Goal: Task Accomplishment & Management: Complete application form

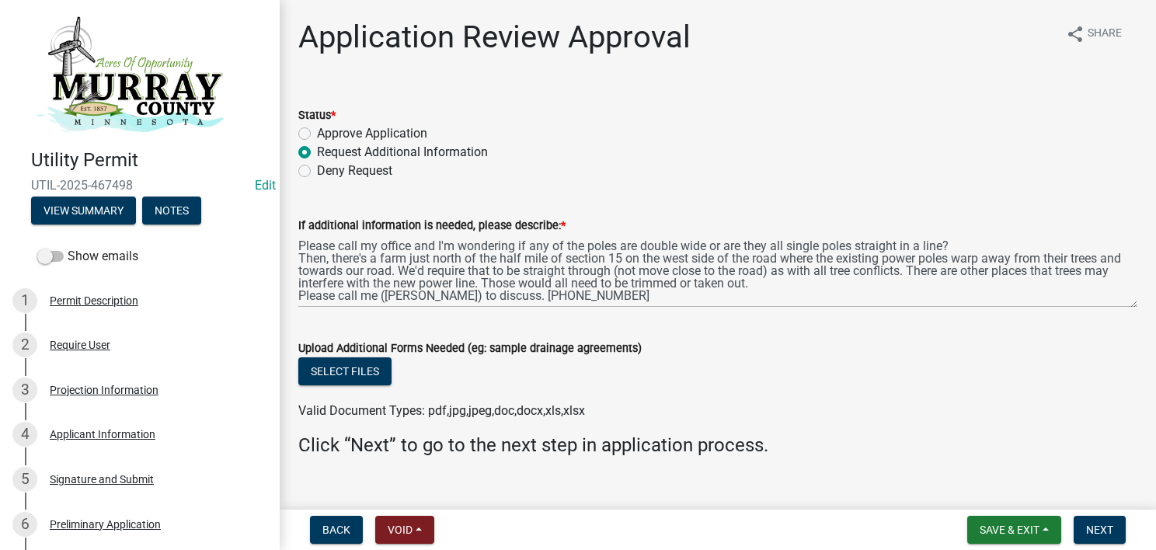
click at [317, 134] on label "Approve Application" at bounding box center [372, 133] width 110 height 19
click at [317, 134] on input "Approve Application" at bounding box center [322, 129] width 10 height 10
radio input "true"
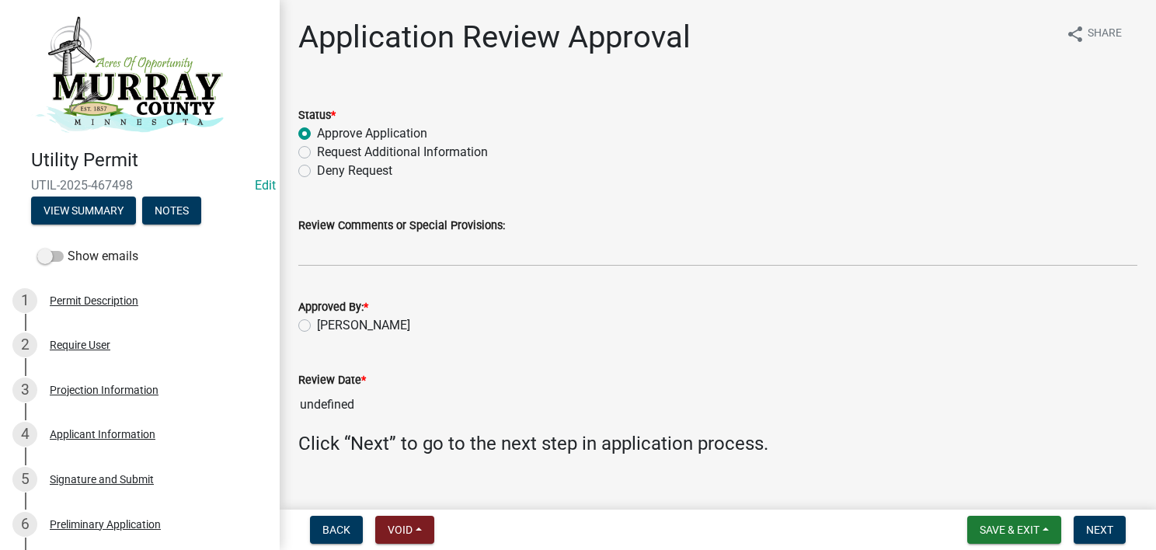
click at [323, 325] on label "[PERSON_NAME]" at bounding box center [363, 325] width 93 height 19
click at [323, 325] on input "[PERSON_NAME]" at bounding box center [322, 321] width 10 height 10
radio input "true"
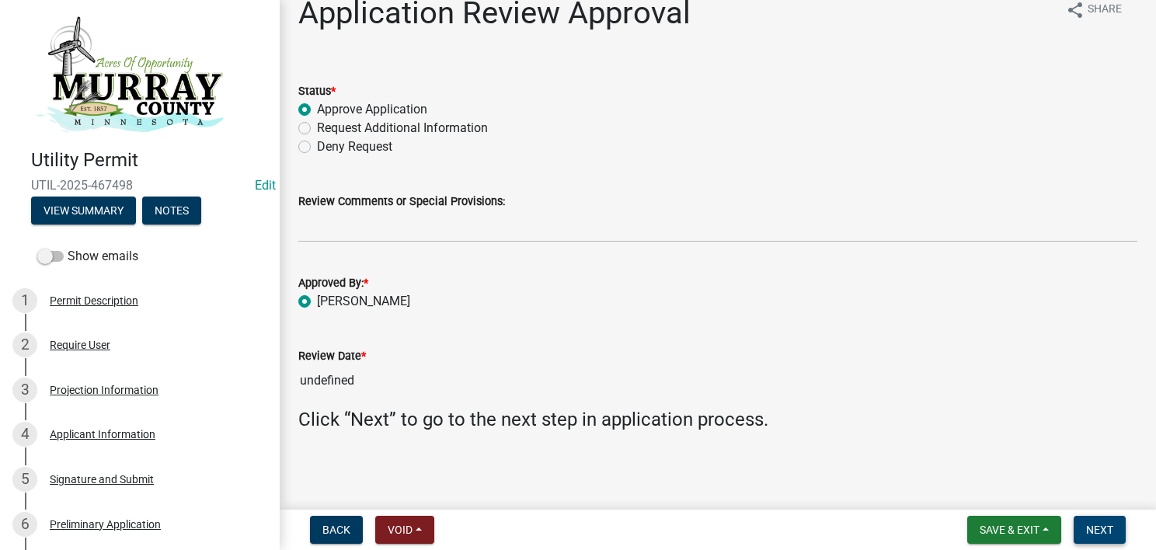
click at [1108, 529] on span "Next" at bounding box center [1099, 530] width 27 height 12
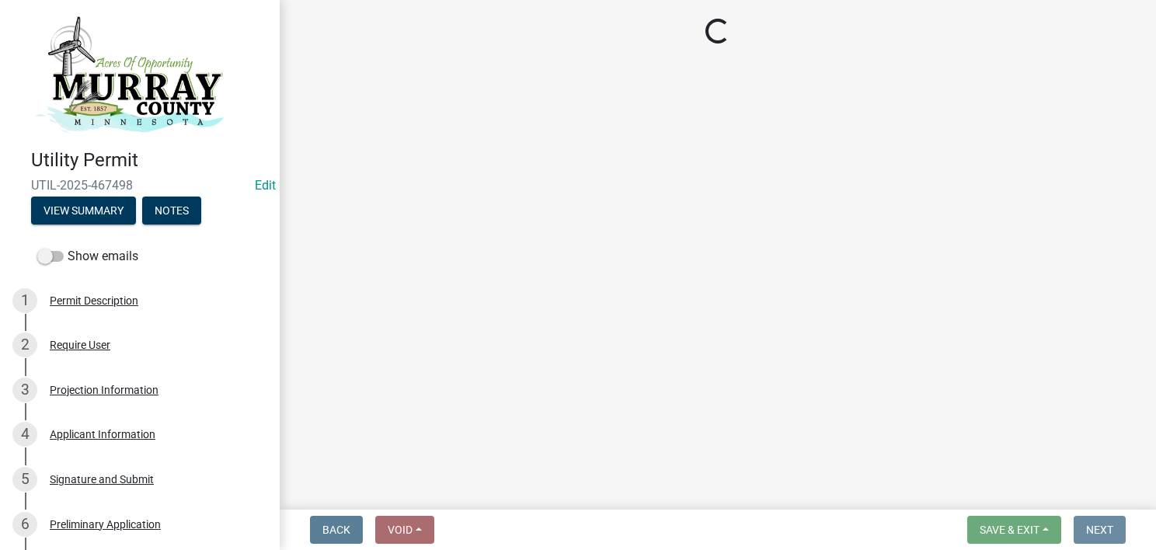
scroll to position [0, 0]
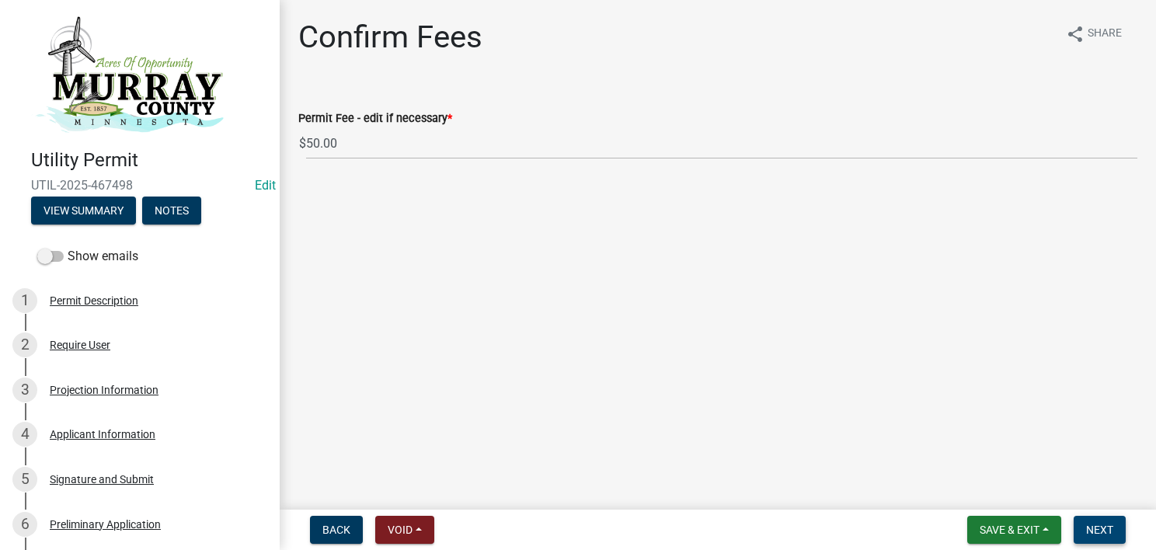
click at [1106, 529] on span "Next" at bounding box center [1099, 530] width 27 height 12
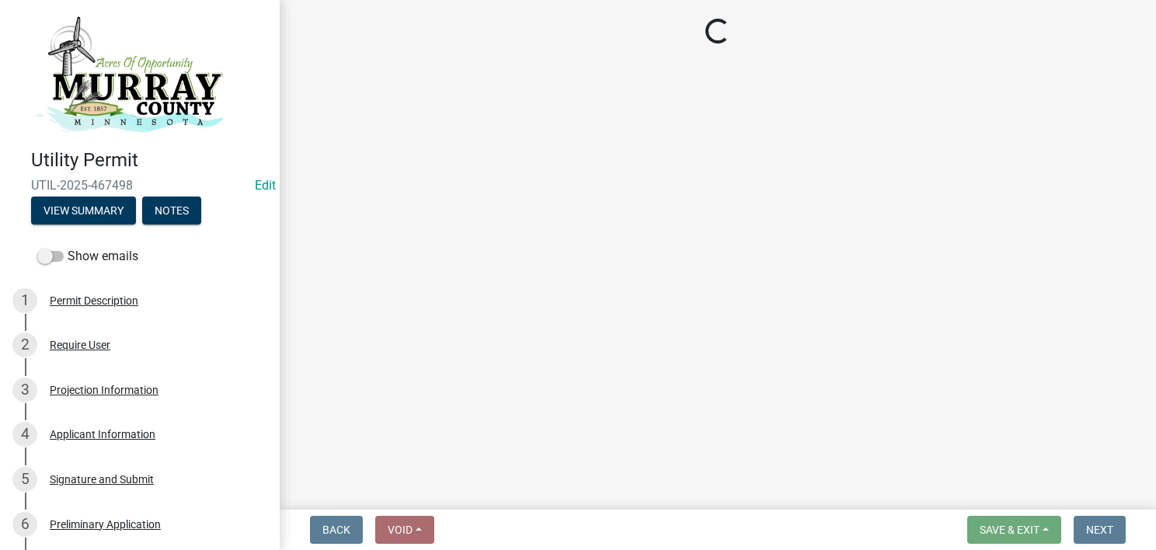
select select "3: 3"
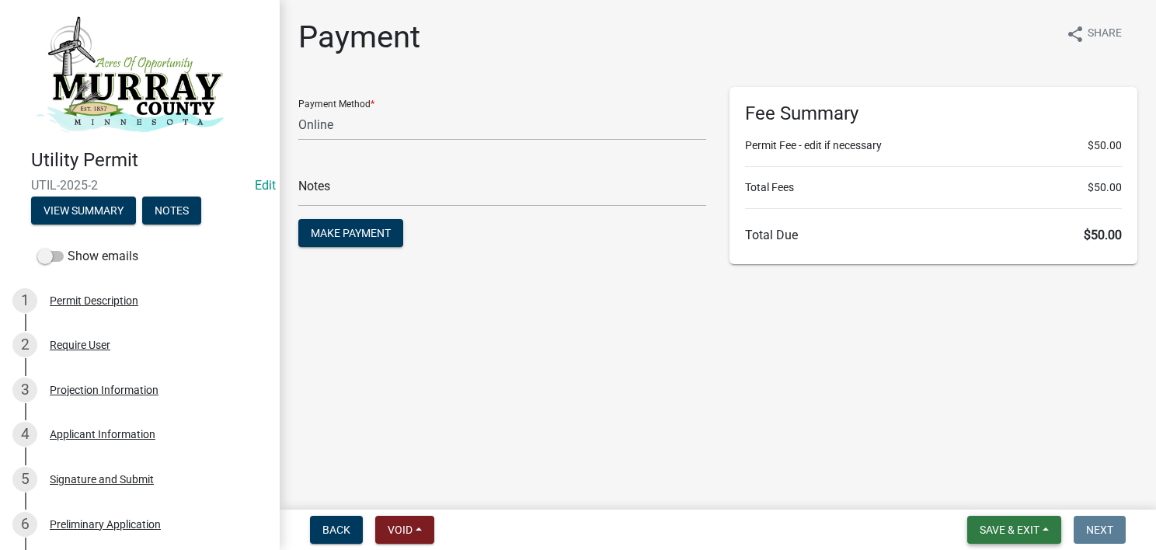
click at [1030, 536] on button "Save & Exit" at bounding box center [1014, 530] width 94 height 28
click at [1029, 499] on button "Save & Exit" at bounding box center [999, 489] width 124 height 37
